Goal: Check status

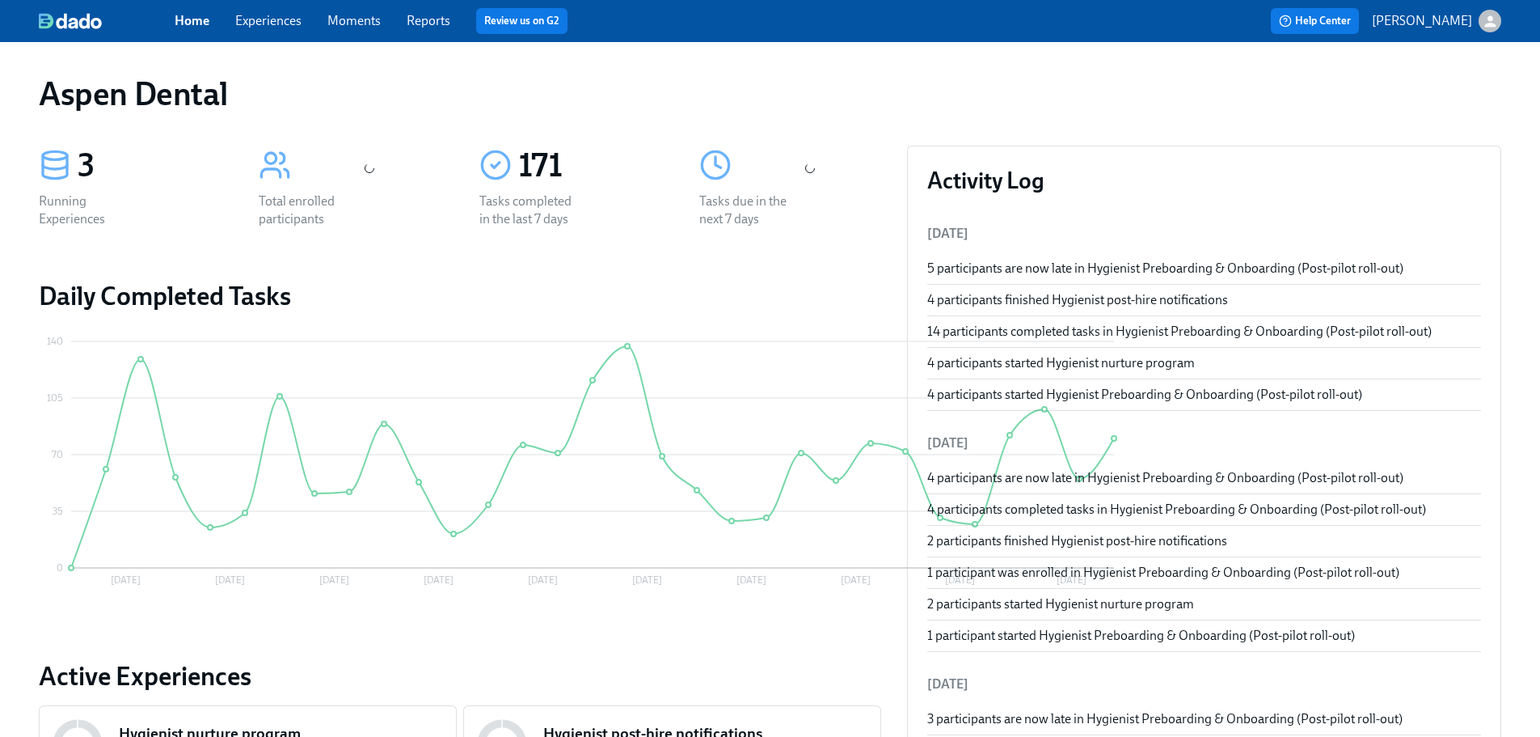
click at [424, 21] on link "Reports" at bounding box center [429, 20] width 44 height 15
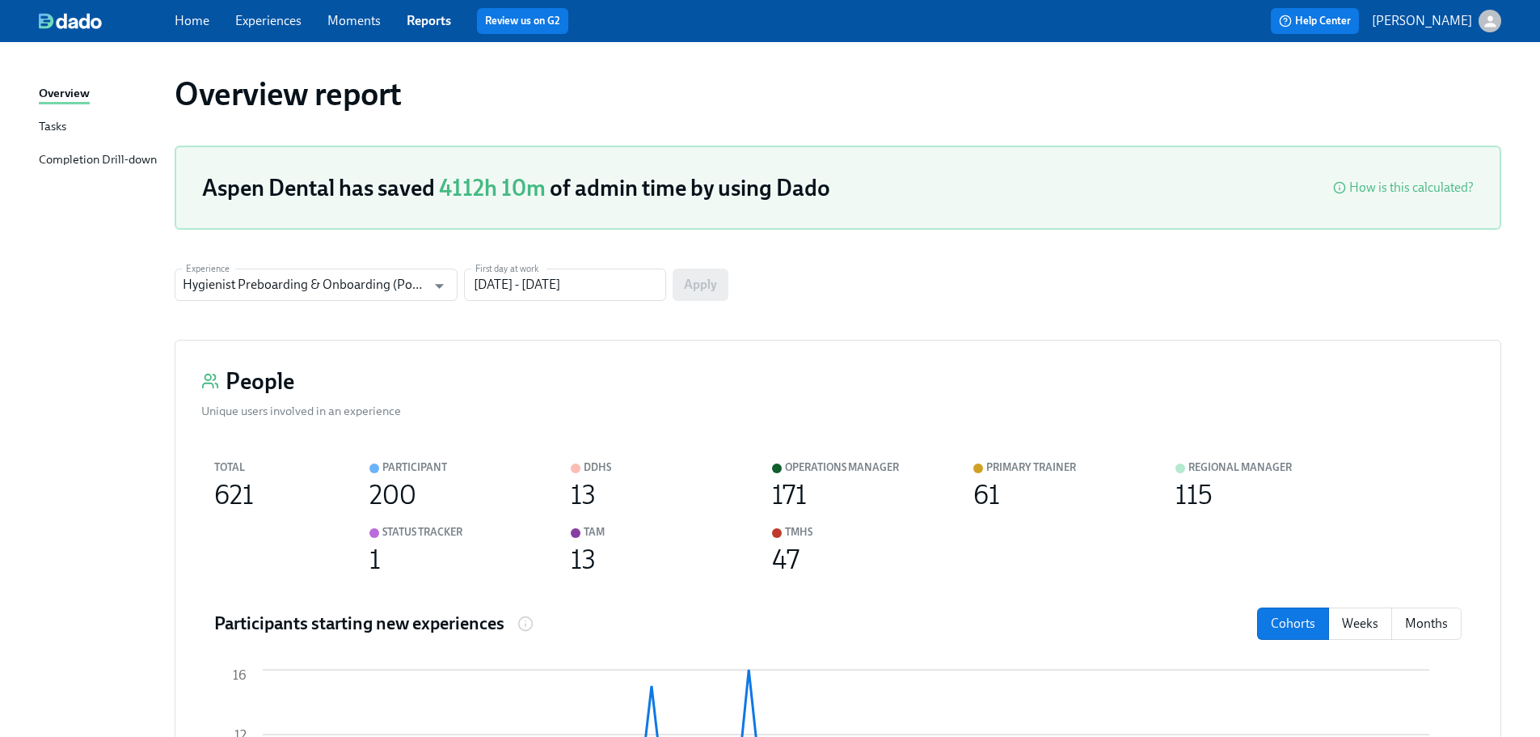
click at [95, 160] on div "Completion Drill-down" at bounding box center [98, 160] width 118 height 20
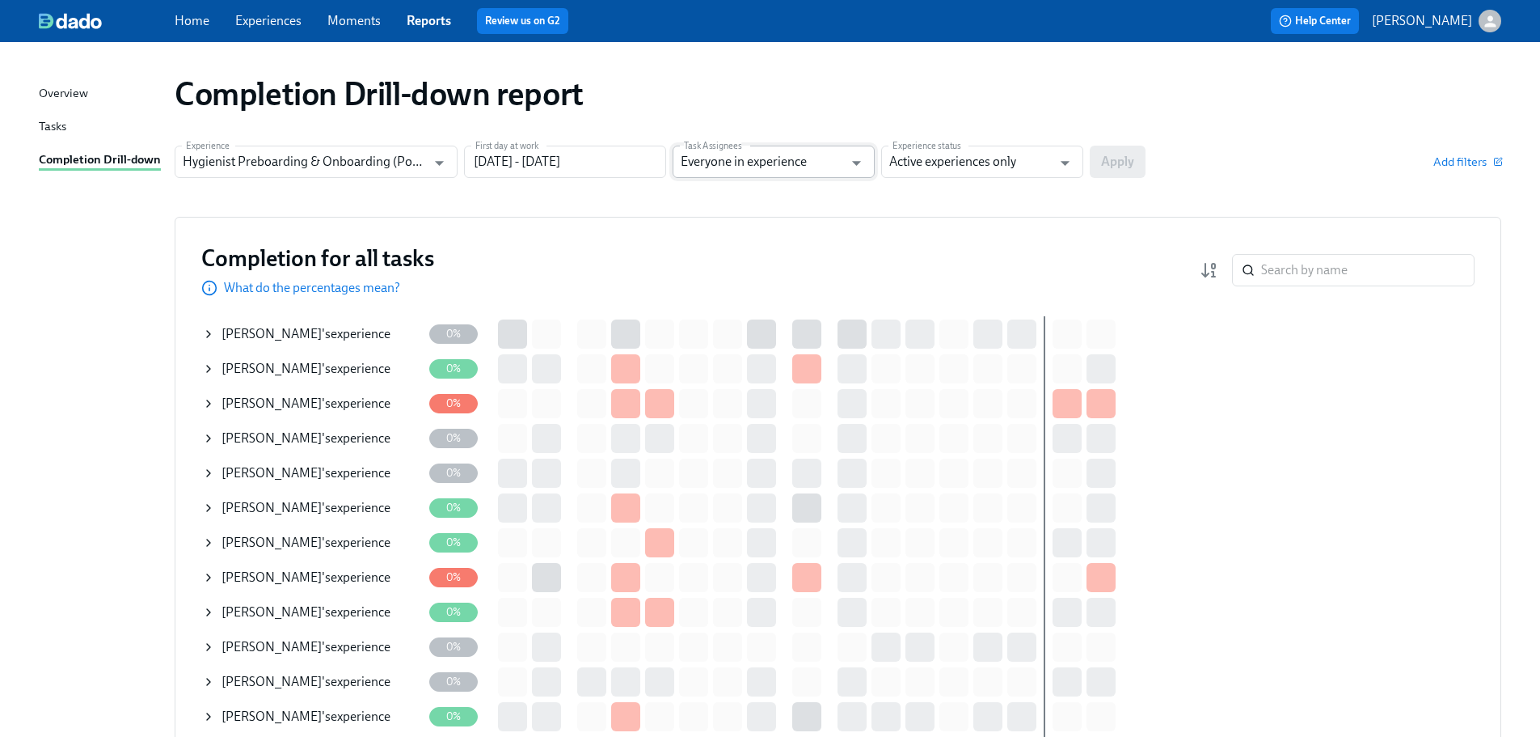
click at [786, 163] on input "Everyone in experience" at bounding box center [762, 162] width 163 height 32
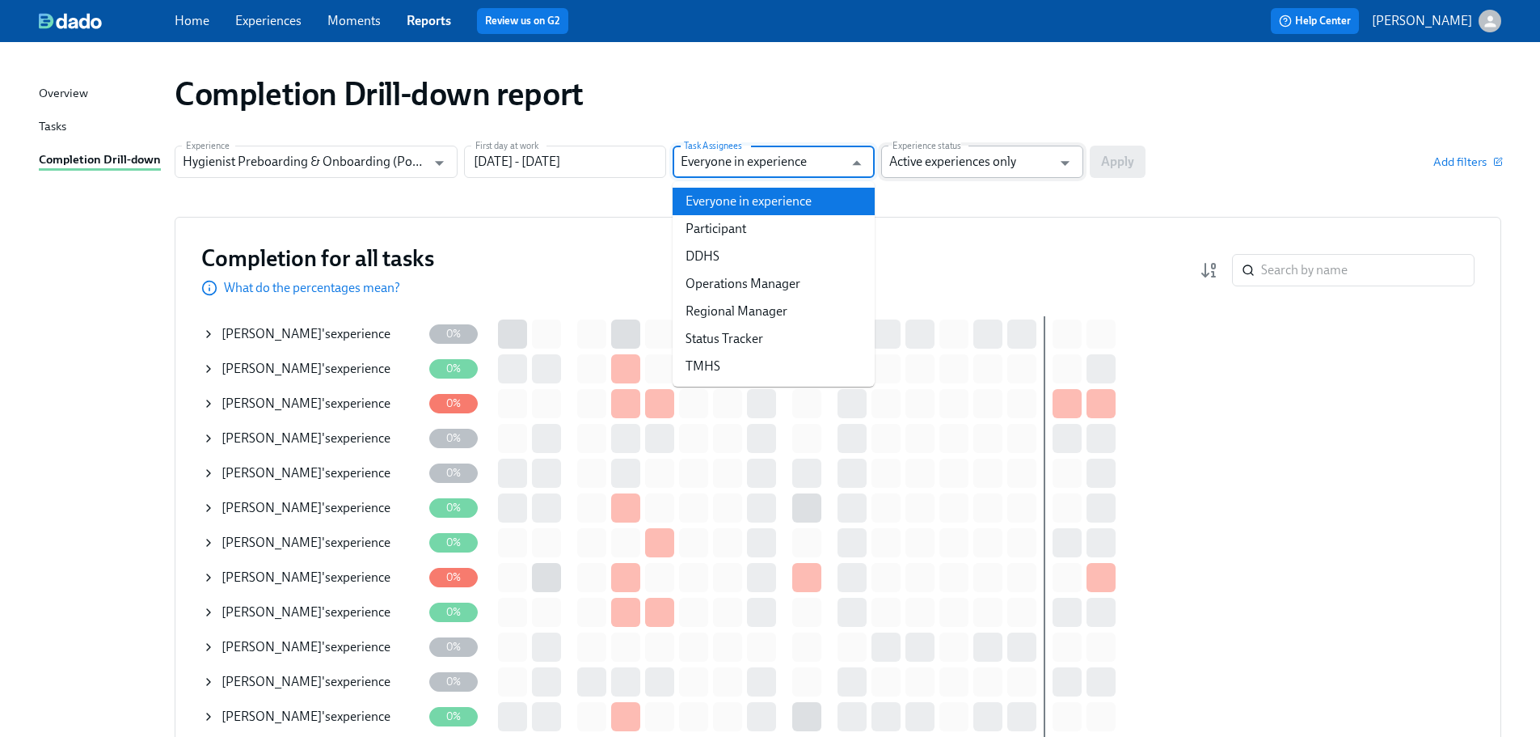
click at [972, 157] on input "Active experiences only" at bounding box center [970, 162] width 163 height 32
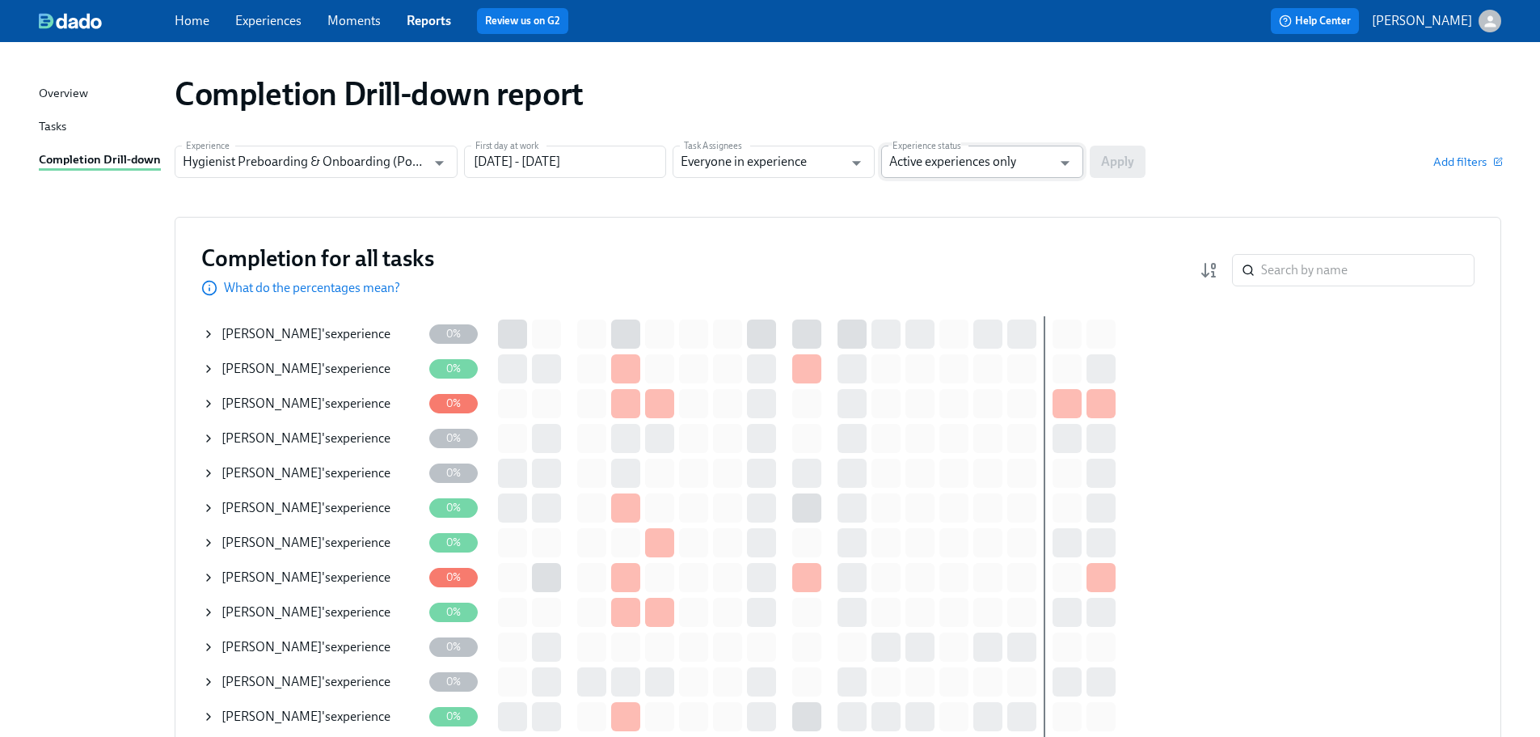
click at [1043, 157] on input "Active experiences only" at bounding box center [970, 162] width 163 height 32
